Goal: Information Seeking & Learning: Learn about a topic

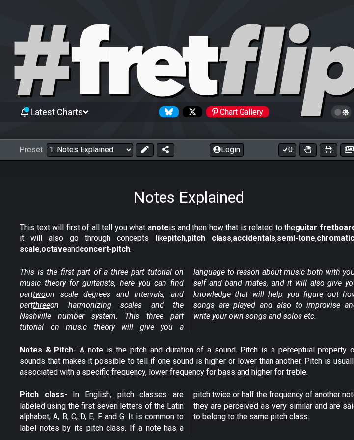
click at [114, 148] on select "Welcome to #fretflip! Initial Preset Custom Preset Minor Pentatonic Major Penta…" at bounding box center [90, 150] width 87 height 14
click at [47, 143] on select "Welcome to #fretflip! Initial Preset Custom Preset Minor Pentatonic Major Penta…" at bounding box center [90, 150] width 87 height 14
select select "/welcome"
select select "C"
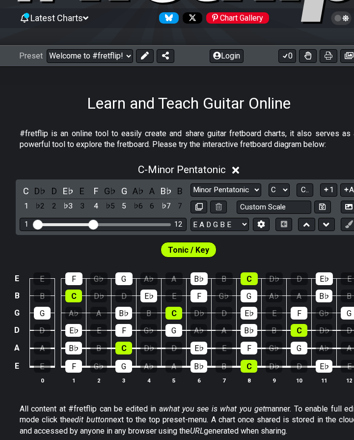
scroll to position [147, 0]
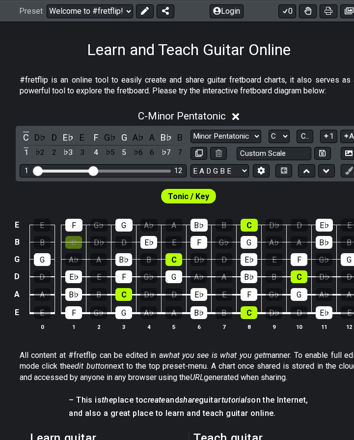
click at [72, 245] on div "C" at bounding box center [73, 242] width 17 height 13
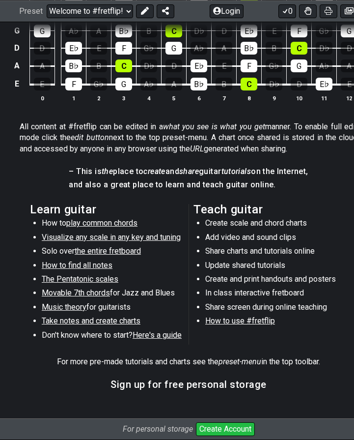
scroll to position [393, 0]
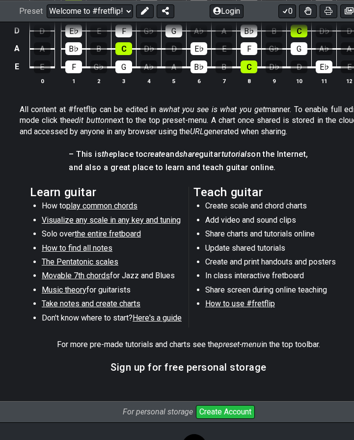
click at [64, 292] on span "Music theory" at bounding box center [64, 289] width 45 height 9
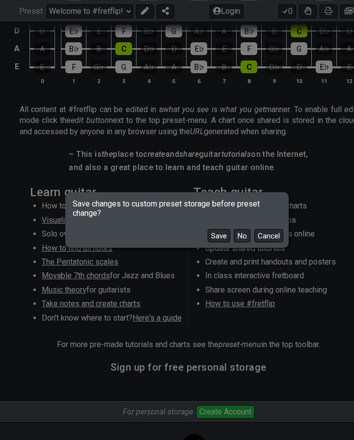
click at [240, 234] on button "No" at bounding box center [242, 235] width 17 height 13
select select "/scale-degrees-and-intervals"
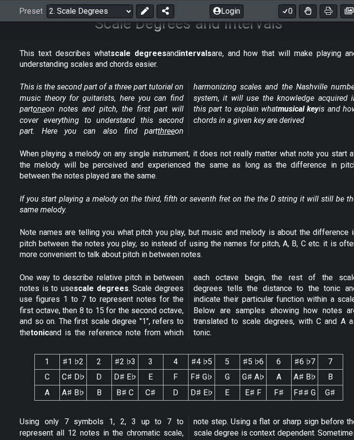
scroll to position [197, 0]
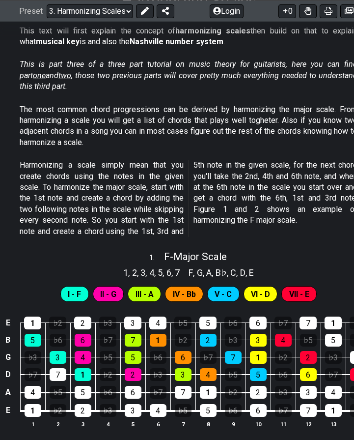
scroll to position [246, 0]
